Goal: Information Seeking & Learning: Learn about a topic

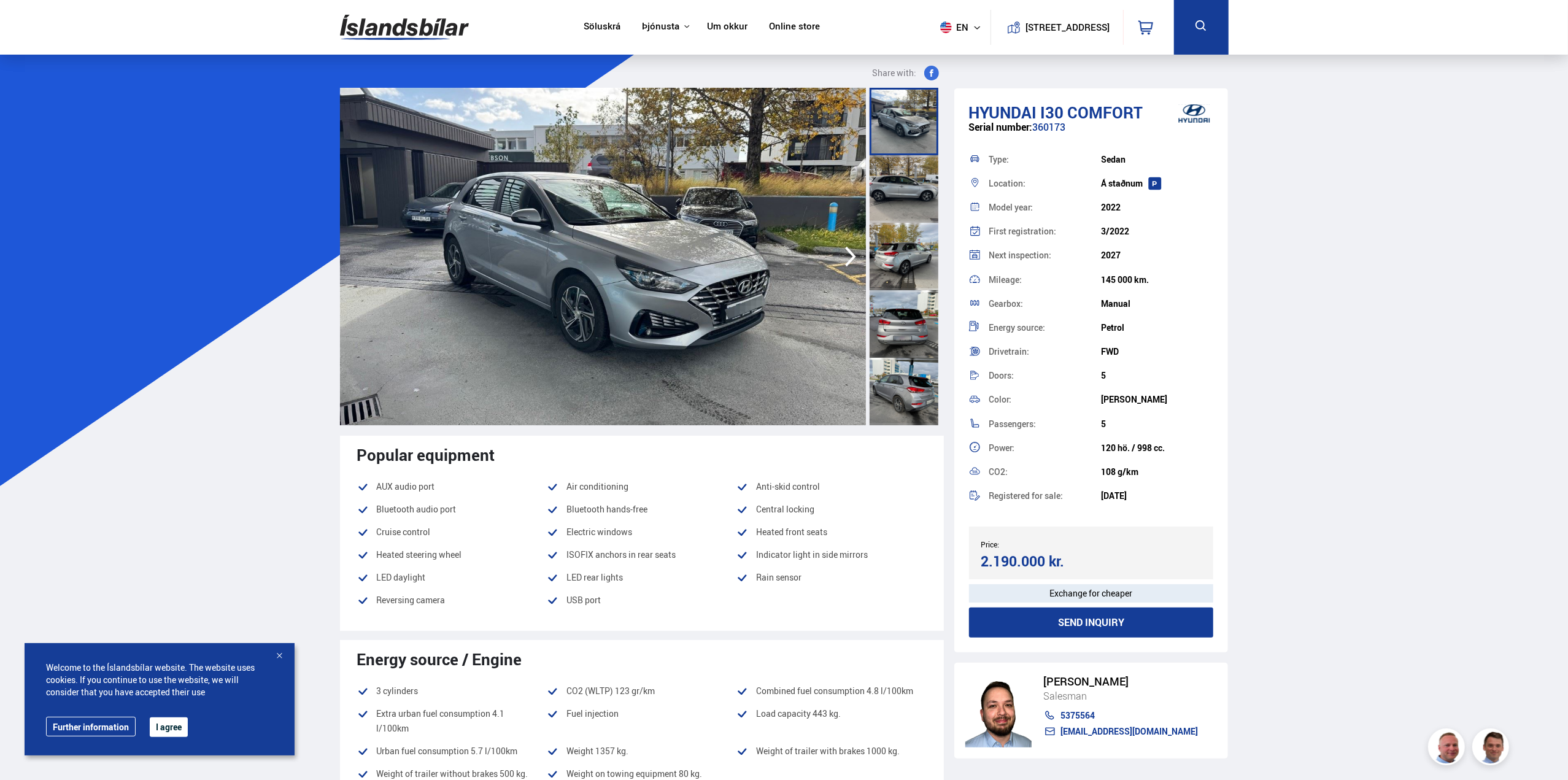
click at [834, 250] on img at bounding box center [603, 256] width 526 height 338
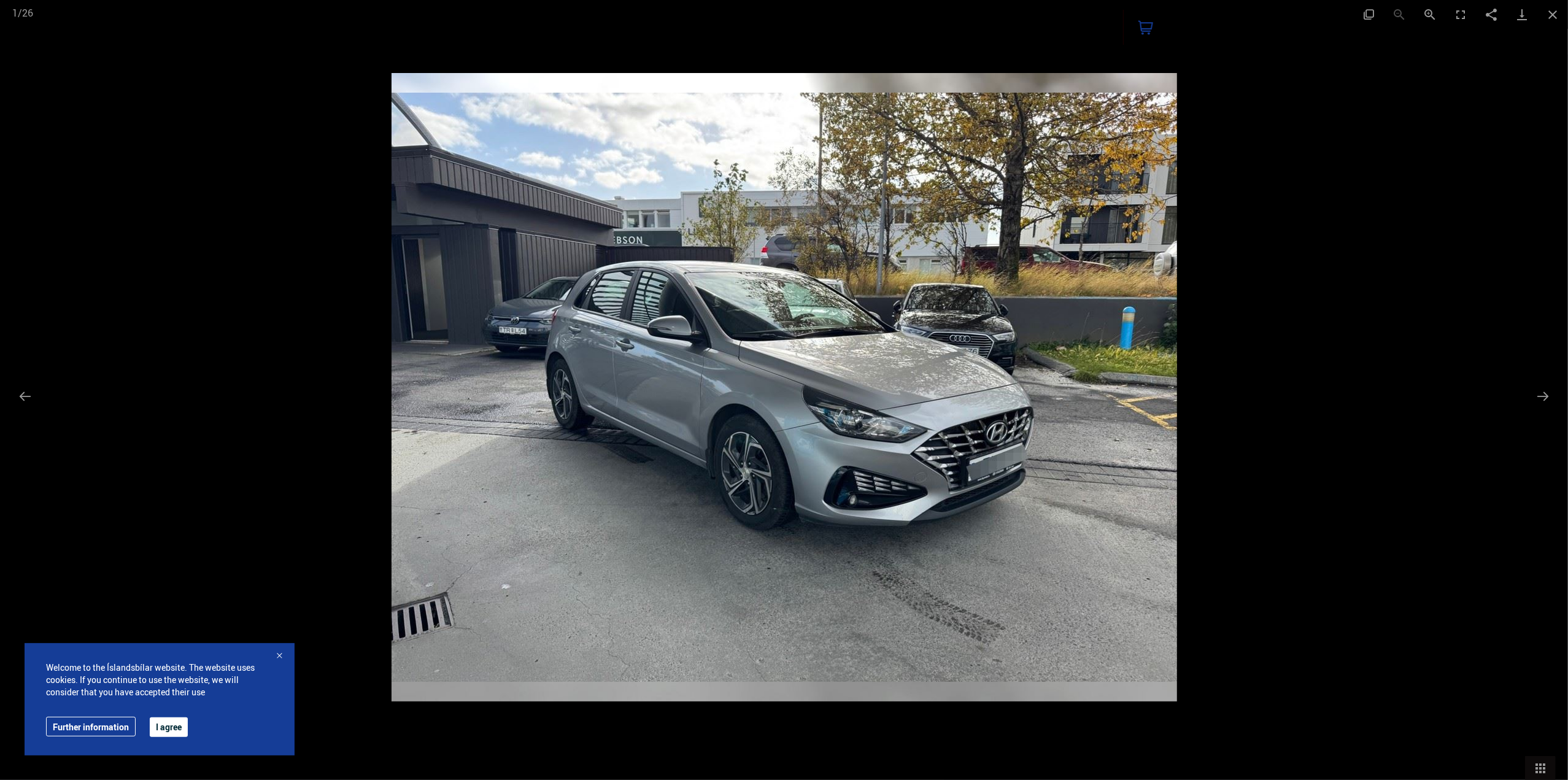
drag, startPoint x: 1295, startPoint y: 318, endPoint x: 1286, endPoint y: 316, distance: 9.2
click at [1294, 318] on div at bounding box center [784, 390] width 1568 height 780
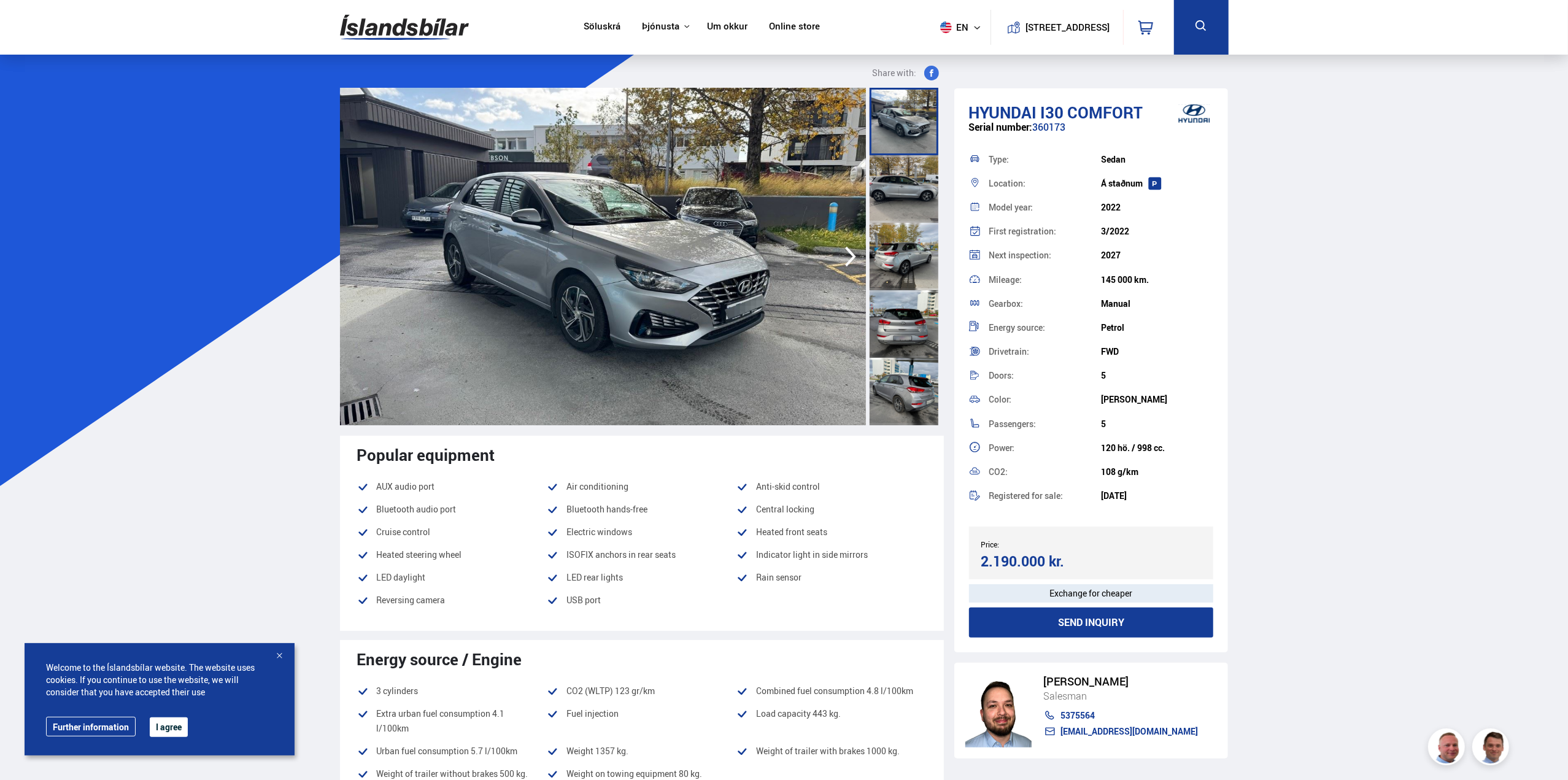
click at [852, 257] on icon "button" at bounding box center [850, 257] width 24 height 29
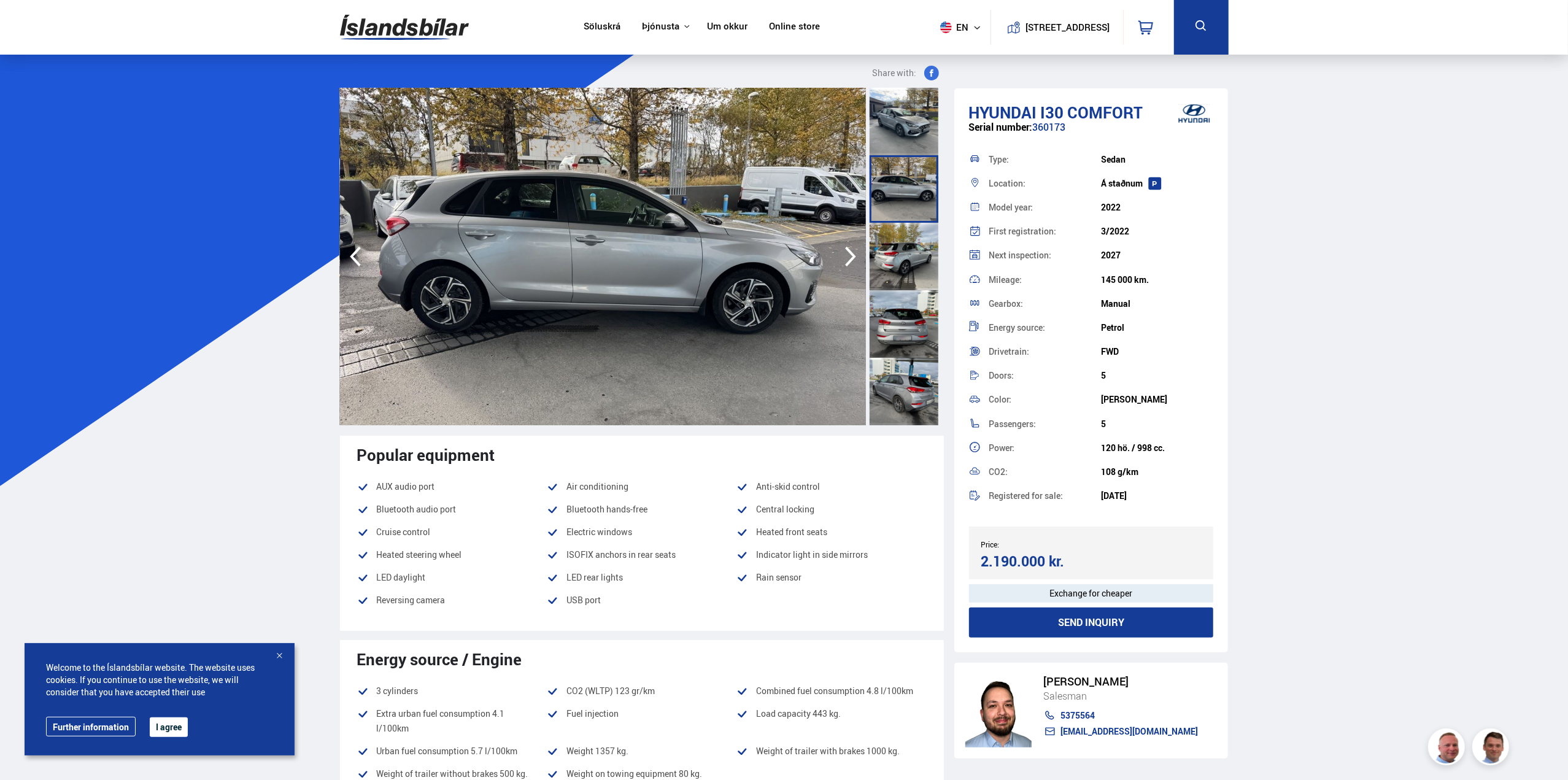
click at [851, 256] on icon "button" at bounding box center [850, 257] width 24 height 29
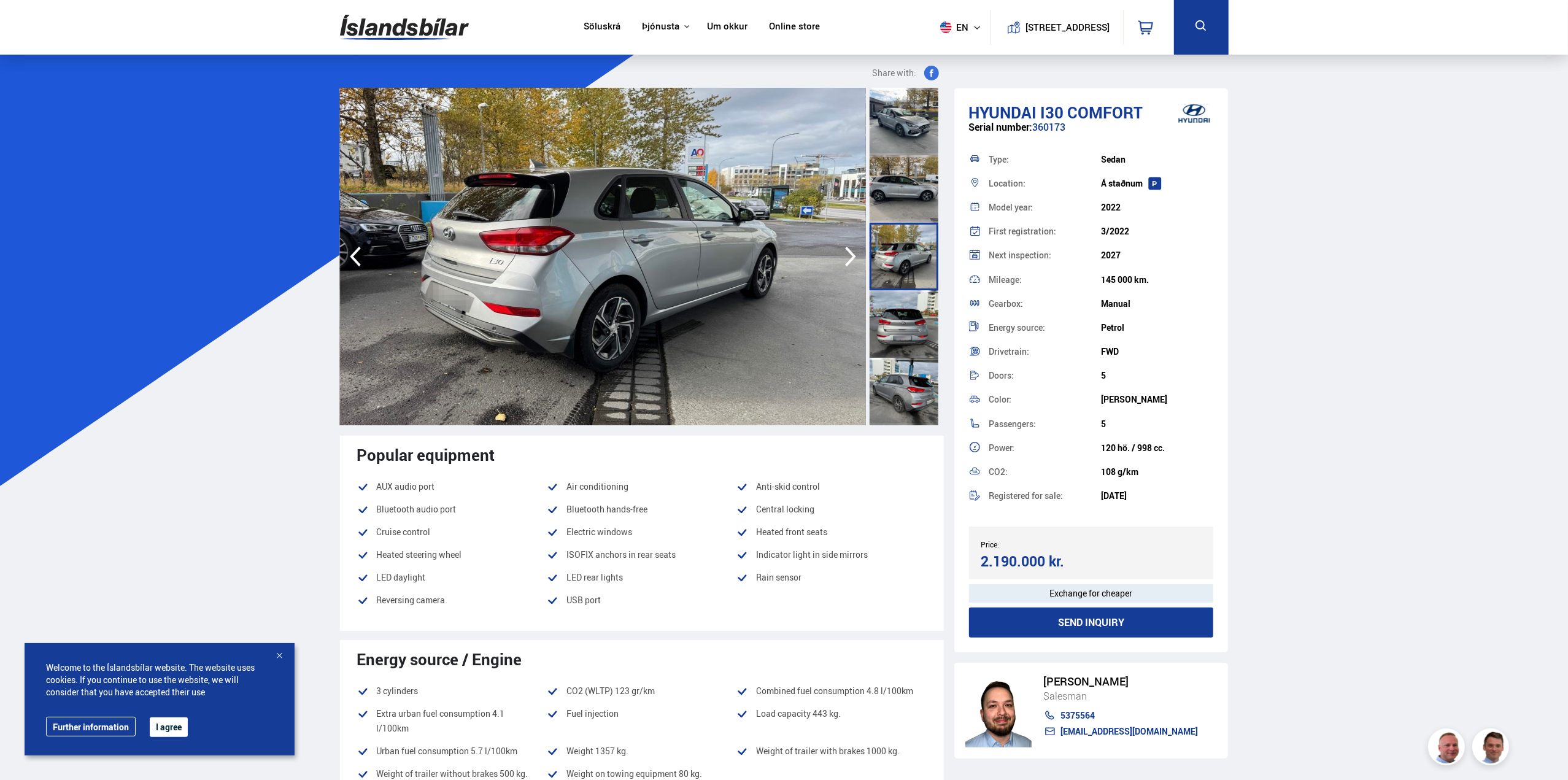
click at [851, 256] on icon "button" at bounding box center [850, 257] width 24 height 29
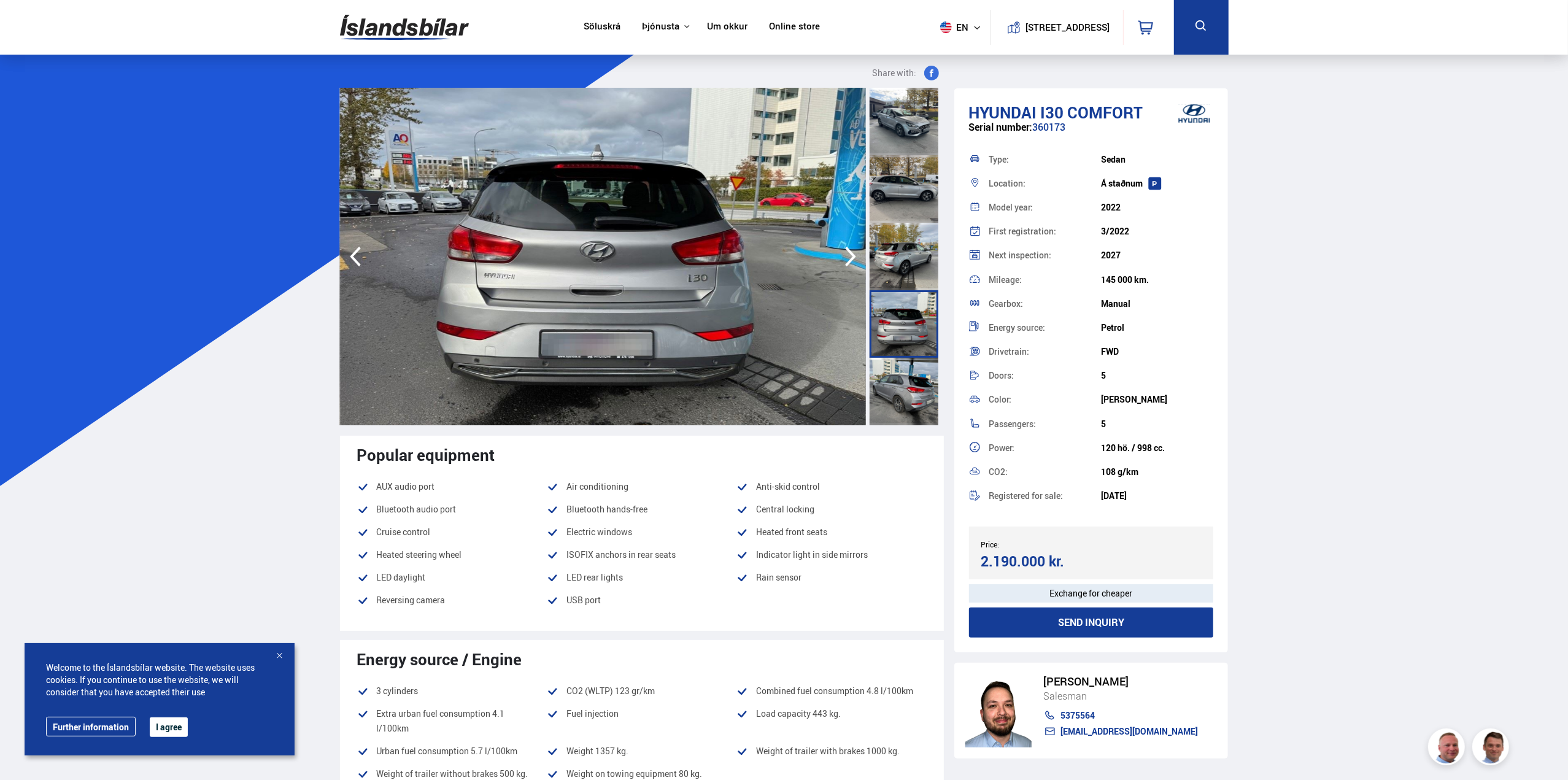
click at [851, 256] on icon "button" at bounding box center [850, 257] width 24 height 29
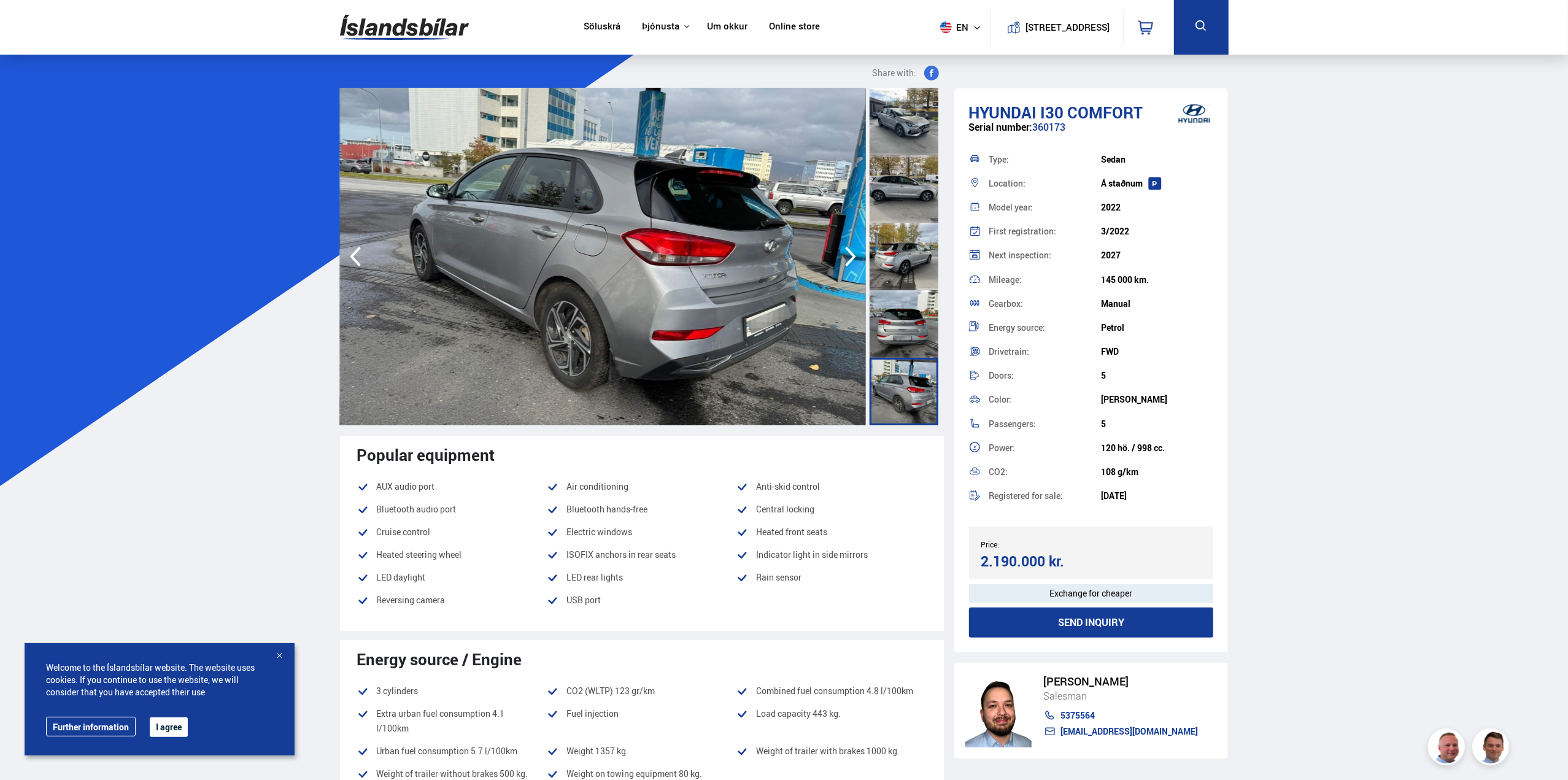
click at [851, 256] on icon "button" at bounding box center [850, 257] width 24 height 29
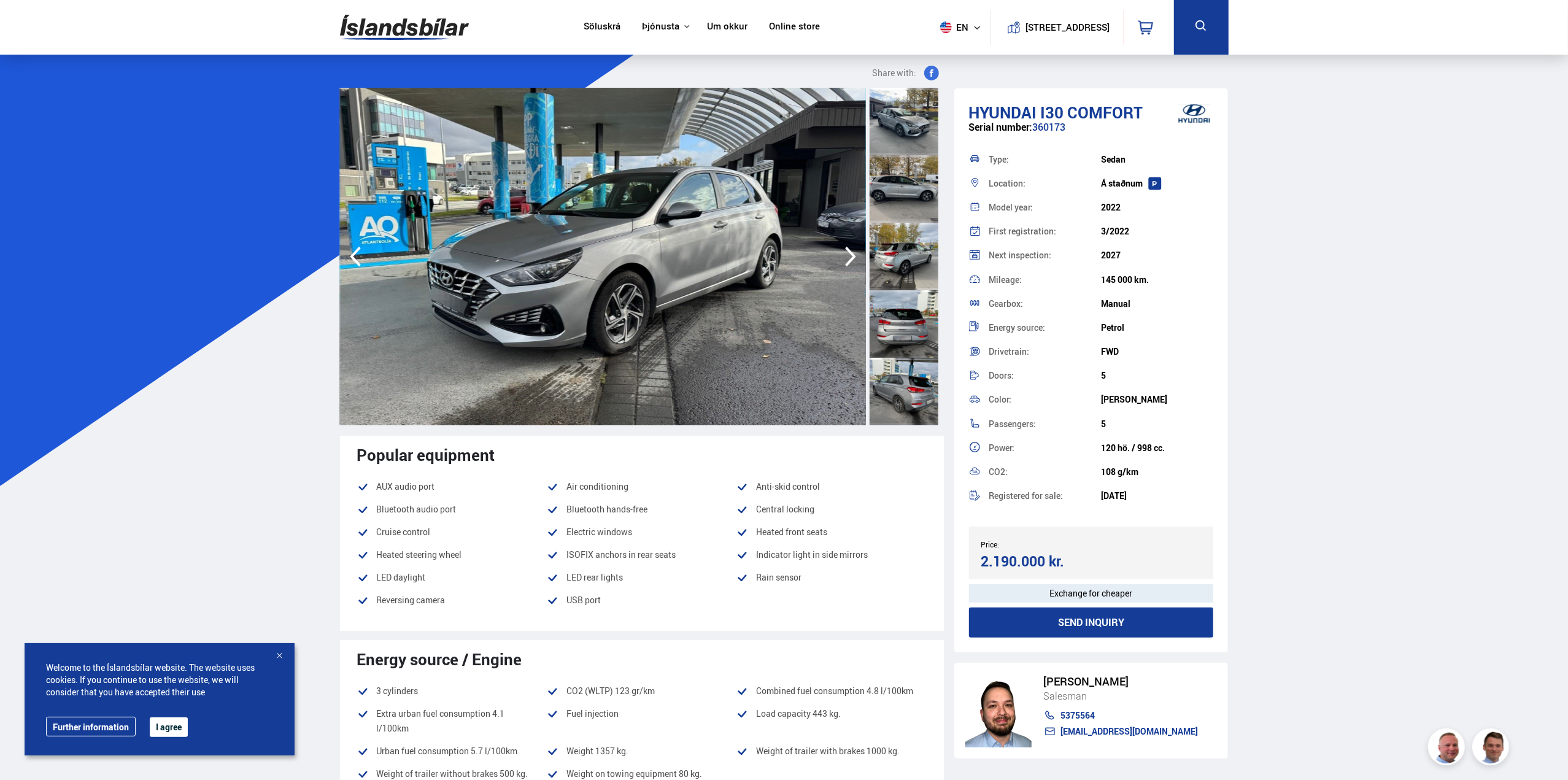
click at [851, 256] on icon "button" at bounding box center [850, 257] width 24 height 29
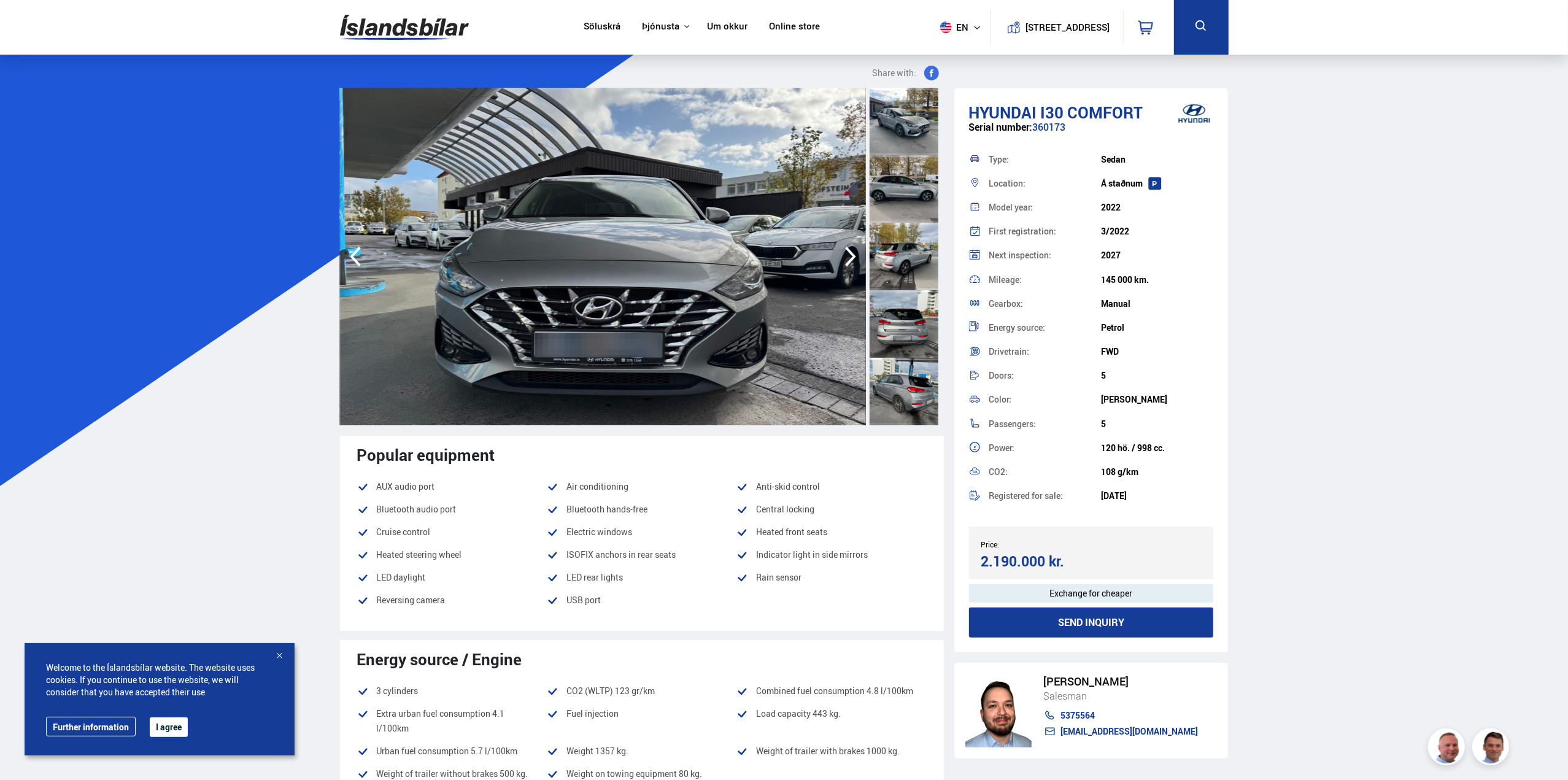
click at [851, 256] on icon "button" at bounding box center [850, 257] width 24 height 29
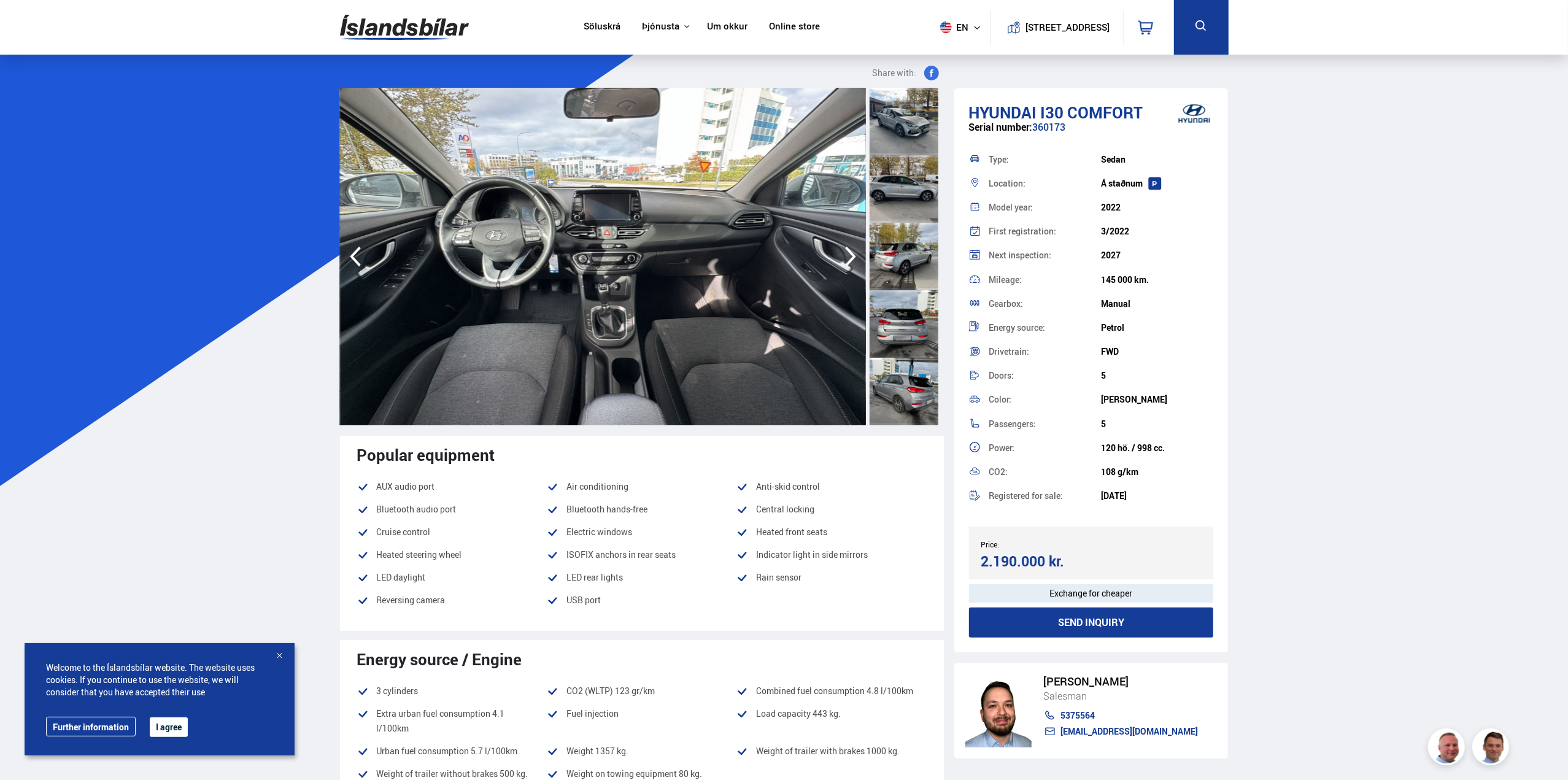
click at [850, 256] on icon "button" at bounding box center [850, 257] width 24 height 29
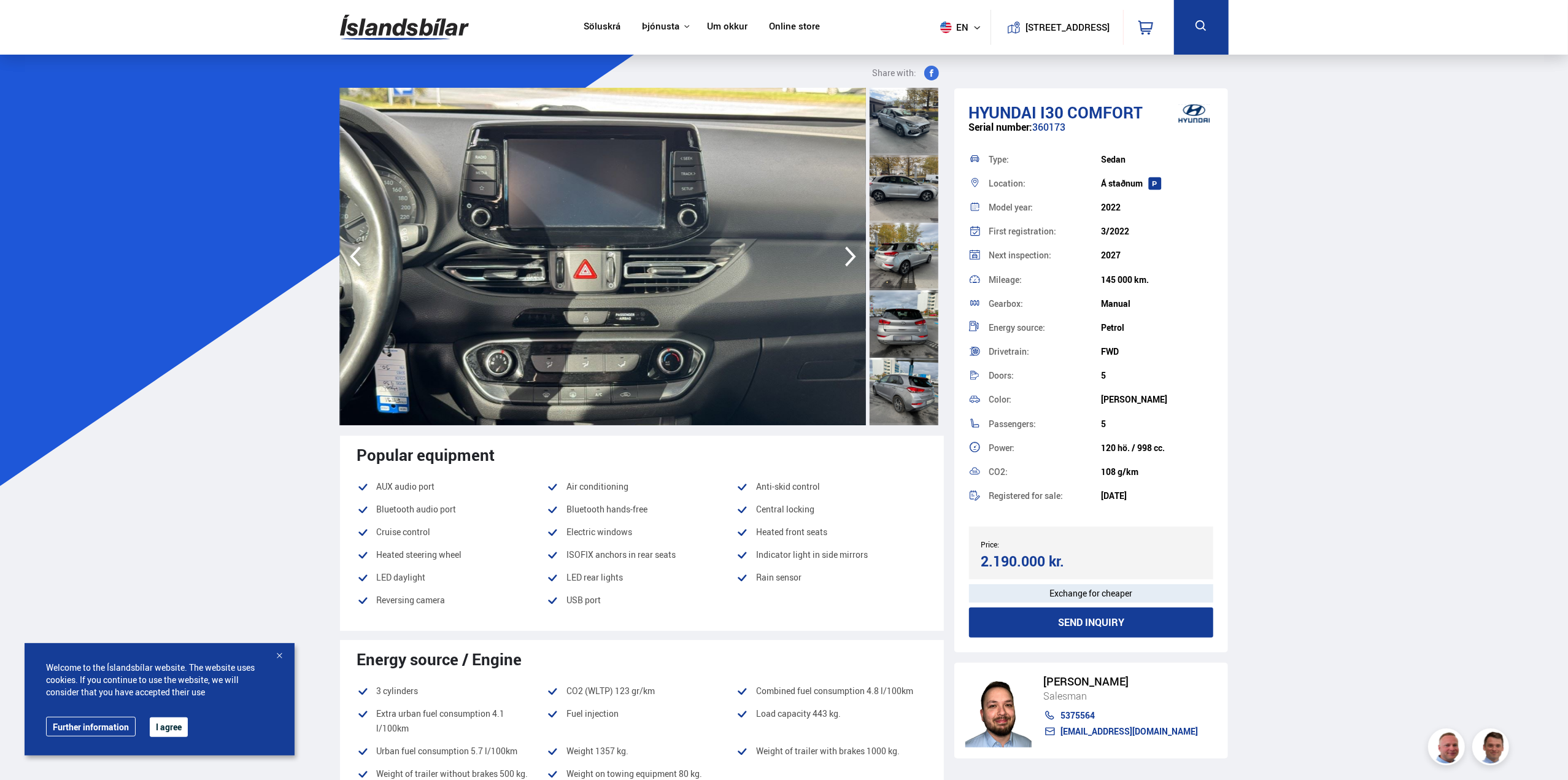
click at [850, 256] on icon "button" at bounding box center [850, 257] width 24 height 29
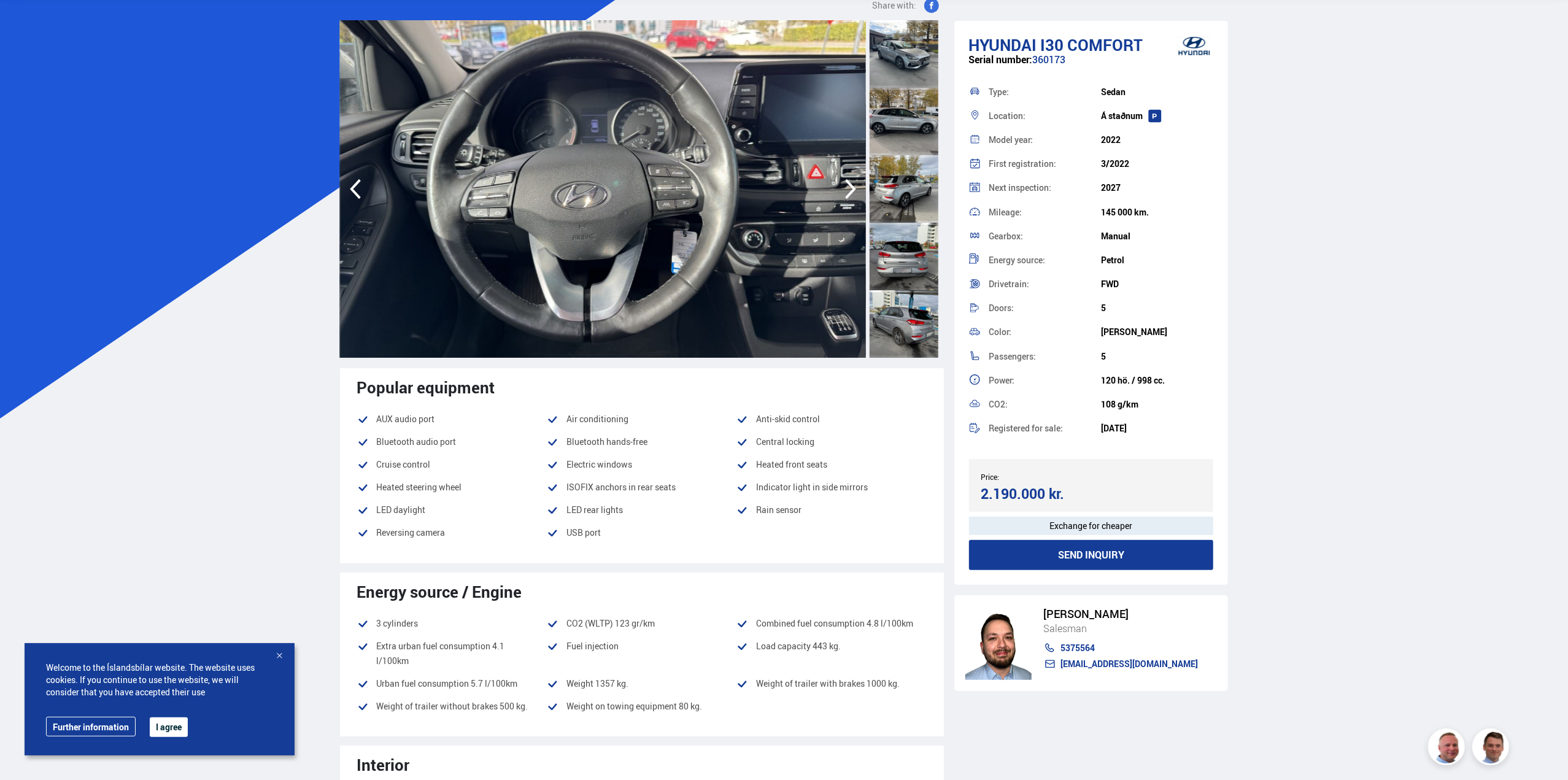
scroll to position [368, 0]
